Goal: Task Accomplishment & Management: Manage account settings

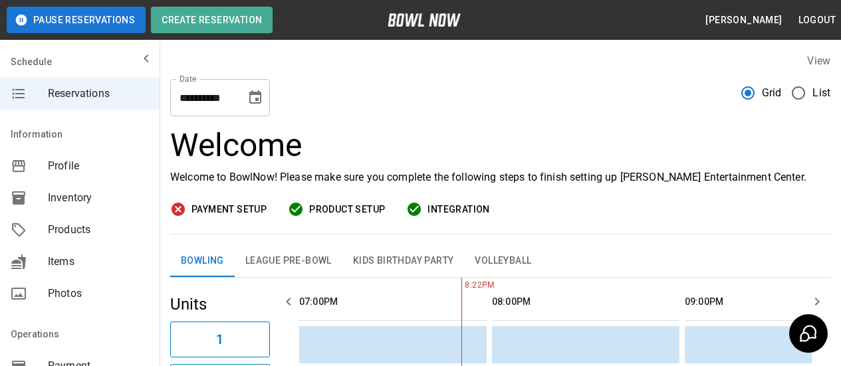
click at [73, 159] on span "Profile" at bounding box center [98, 166] width 101 height 16
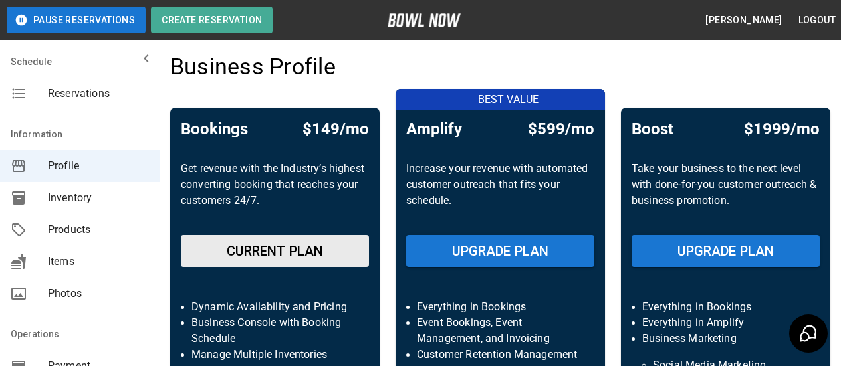
click at [72, 191] on span "Inventory" at bounding box center [98, 198] width 101 height 16
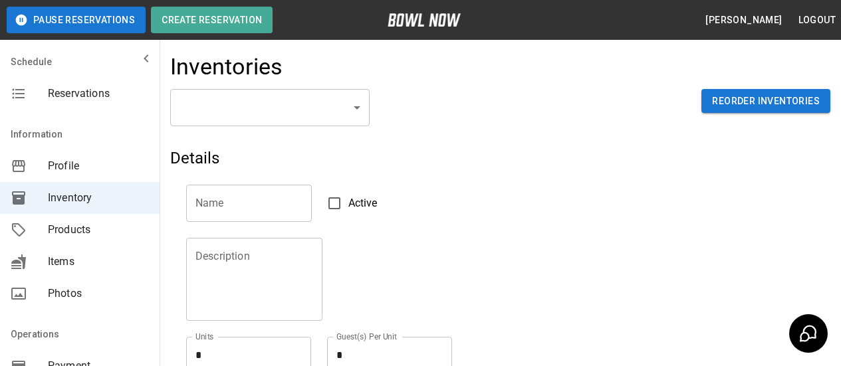
click at [41, 167] on div "mailbox folders" at bounding box center [29, 166] width 37 height 16
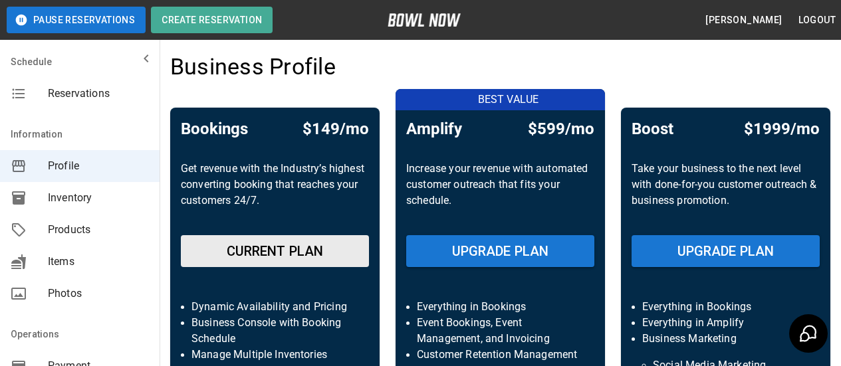
click at [66, 205] on span "Inventory" at bounding box center [98, 198] width 101 height 16
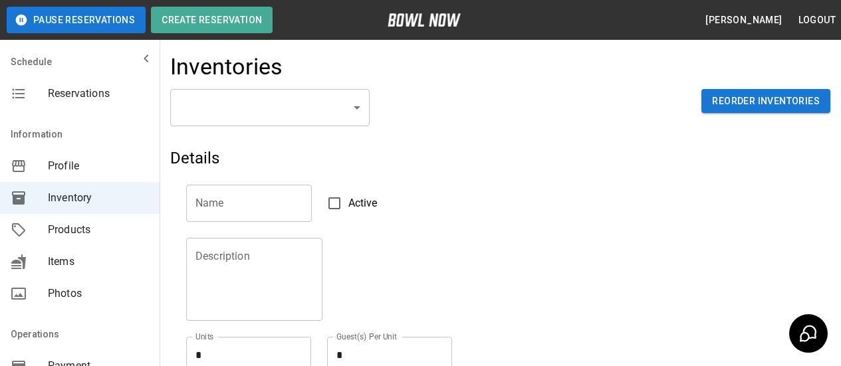
click at [352, 106] on body "Pause Reservations Create Reservation [PERSON_NAME] Logout Schedule Reservation…" at bounding box center [420, 293] width 841 height 586
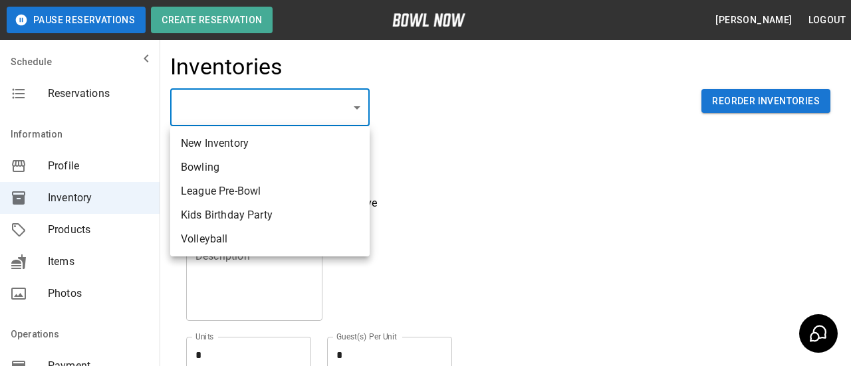
click at [352, 106] on div at bounding box center [425, 183] width 851 height 366
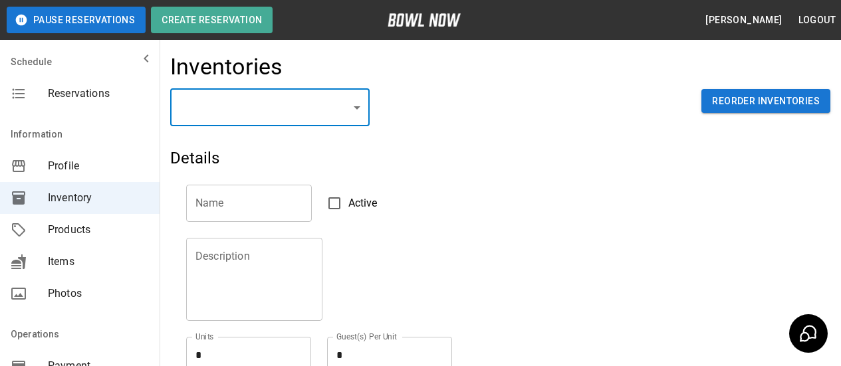
click at [353, 108] on body "Pause Reservations Create Reservation [PERSON_NAME] Logout Schedule Reservation…" at bounding box center [420, 293] width 841 height 586
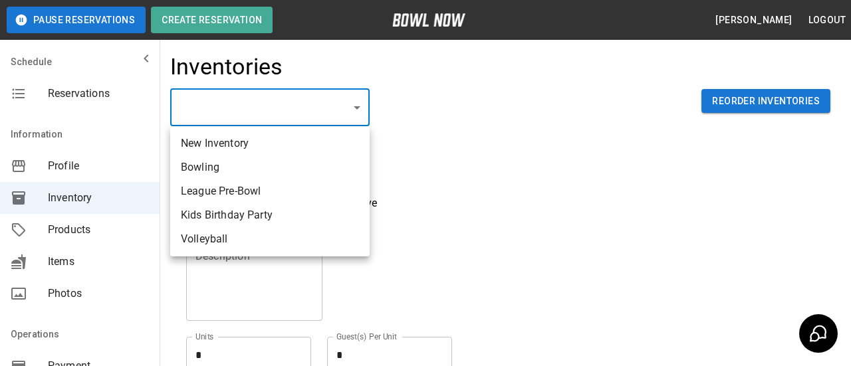
click at [353, 108] on div at bounding box center [425, 183] width 851 height 366
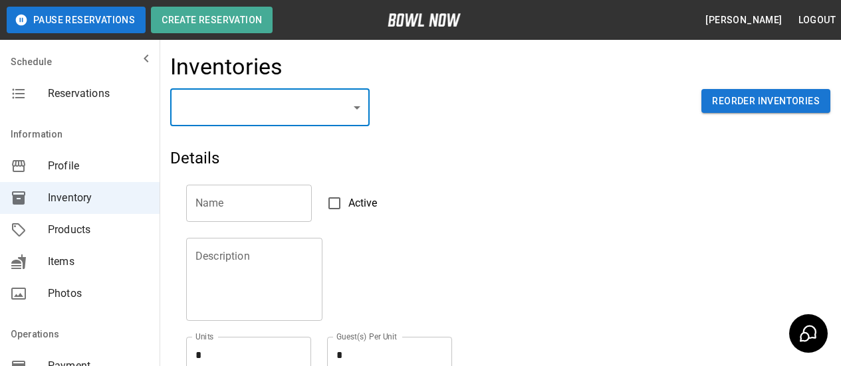
click at [423, 105] on div "​ ​ Reorder Inventories" at bounding box center [500, 118] width 660 height 59
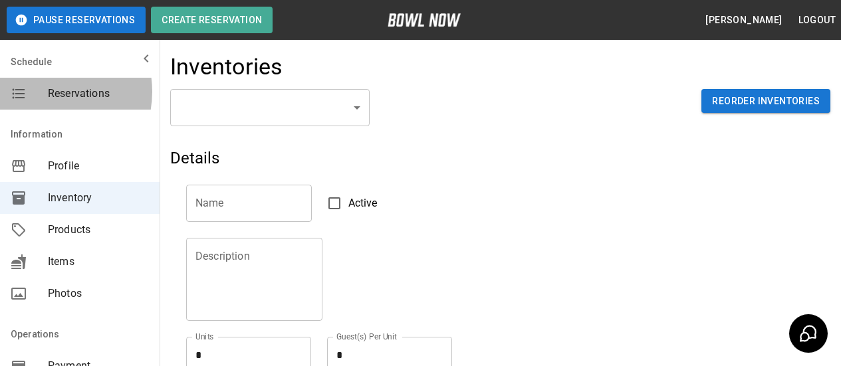
click at [48, 91] on span "Reservations" at bounding box center [98, 94] width 101 height 16
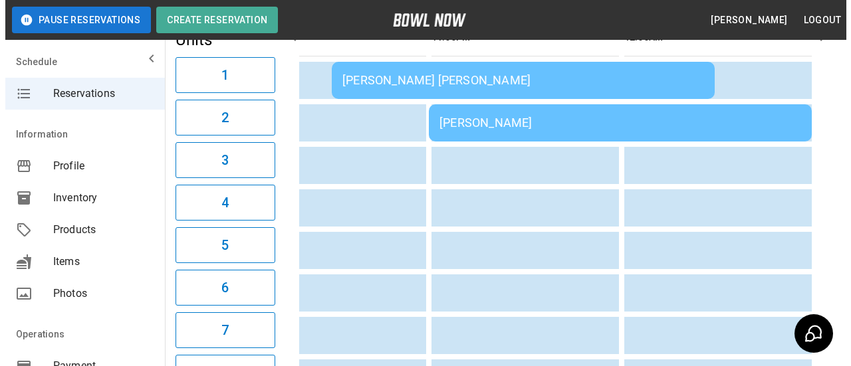
scroll to position [66, 0]
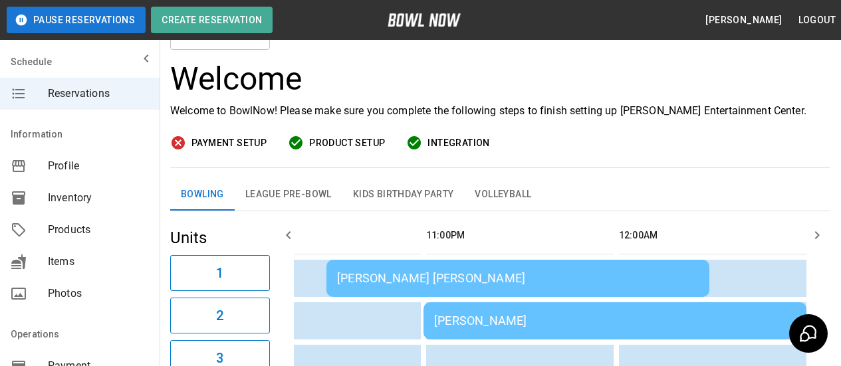
click at [372, 275] on div "[PERSON_NAME] [PERSON_NAME]" at bounding box center [518, 278] width 362 height 14
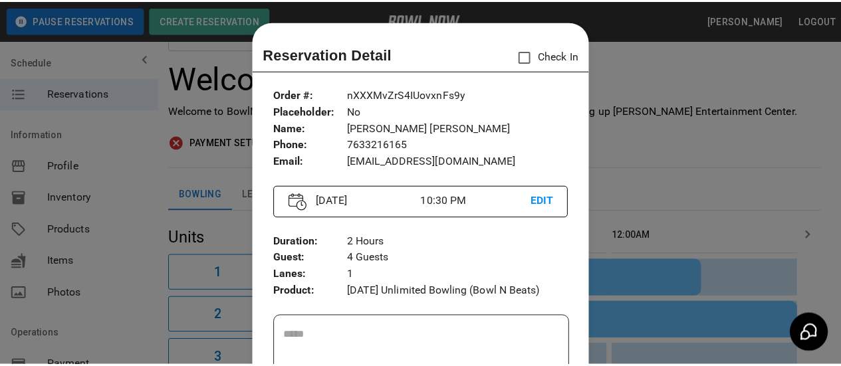
scroll to position [21, 0]
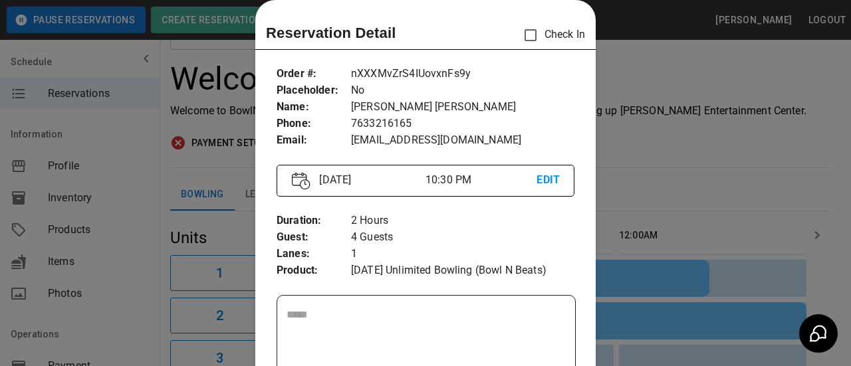
click at [650, 72] on div at bounding box center [425, 183] width 851 height 366
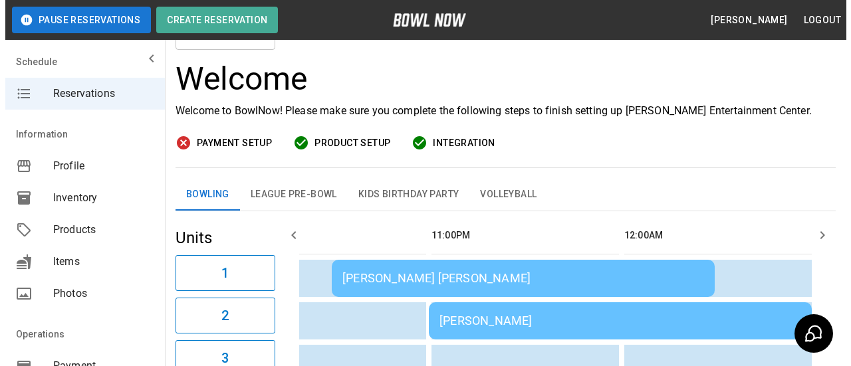
scroll to position [0, 2583]
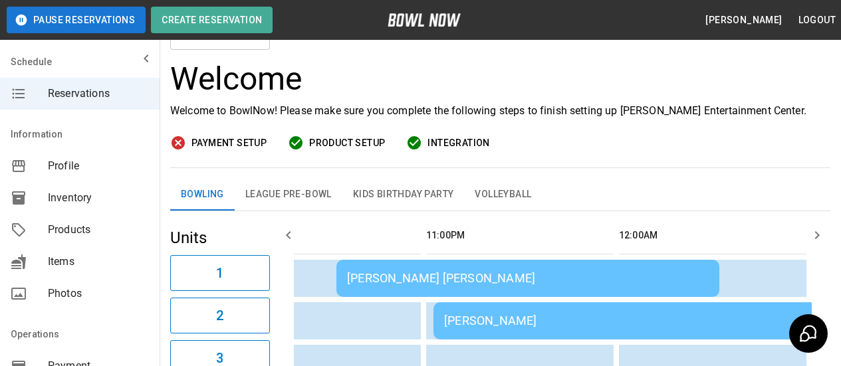
click at [382, 285] on div "[PERSON_NAME] [PERSON_NAME]" at bounding box center [528, 278] width 362 height 14
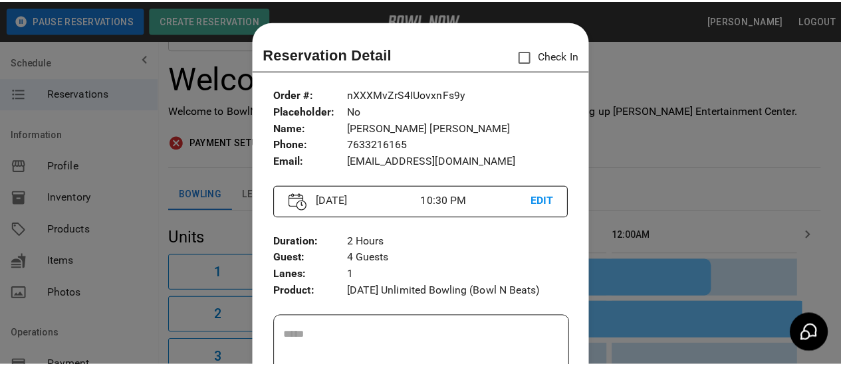
scroll to position [21, 0]
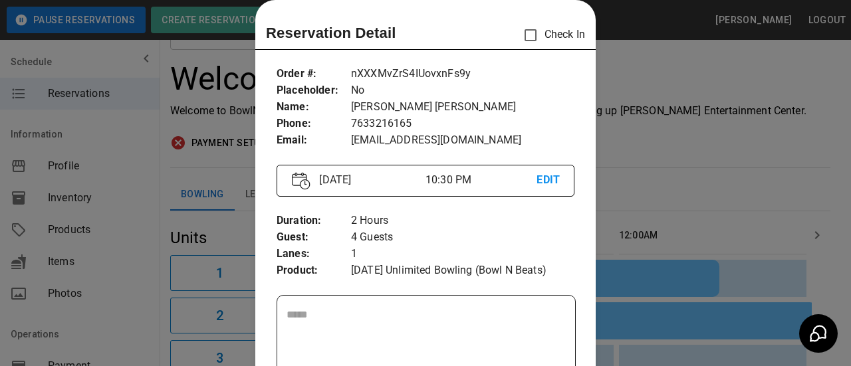
click at [701, 131] on div at bounding box center [425, 183] width 851 height 366
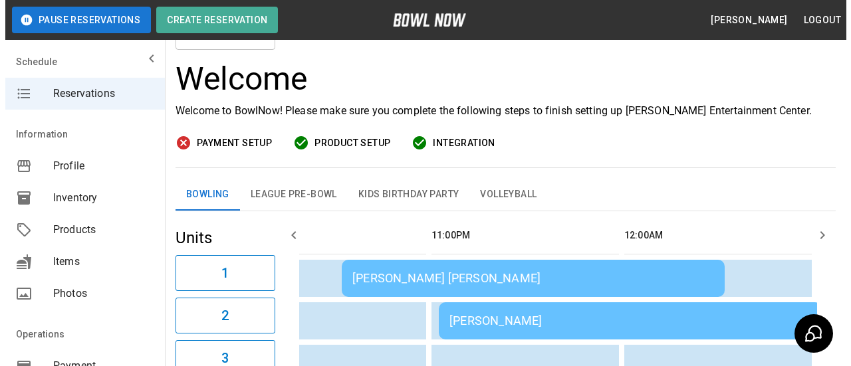
scroll to position [0, 2541]
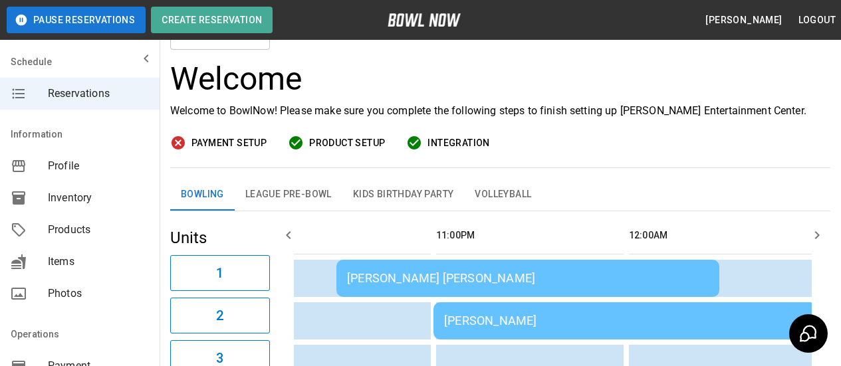
click at [591, 318] on div "[PERSON_NAME]" at bounding box center [625, 321] width 362 height 14
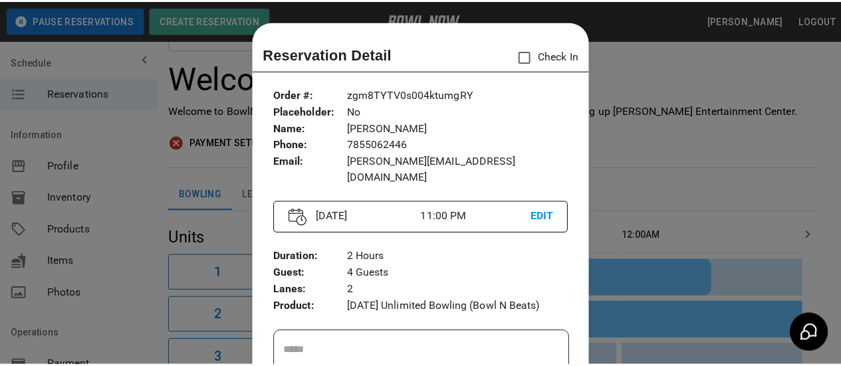
scroll to position [21, 0]
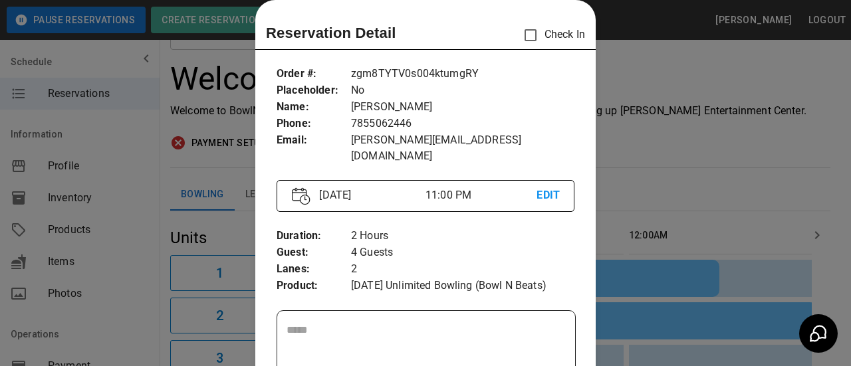
click at [674, 165] on div at bounding box center [425, 183] width 851 height 366
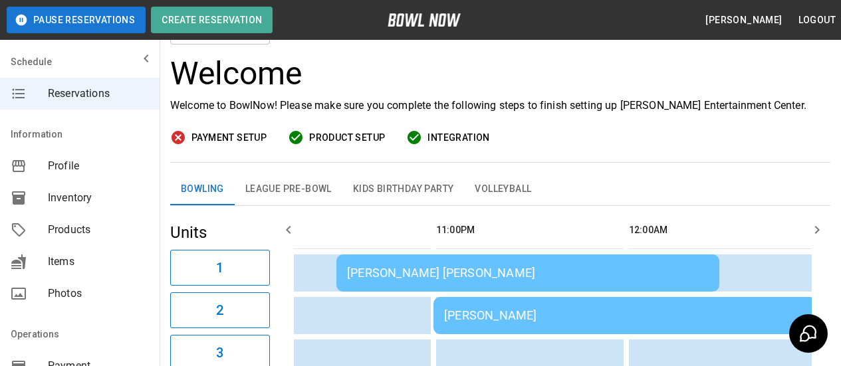
scroll to position [0, 0]
